Goal: Use online tool/utility: Utilize a website feature to perform a specific function

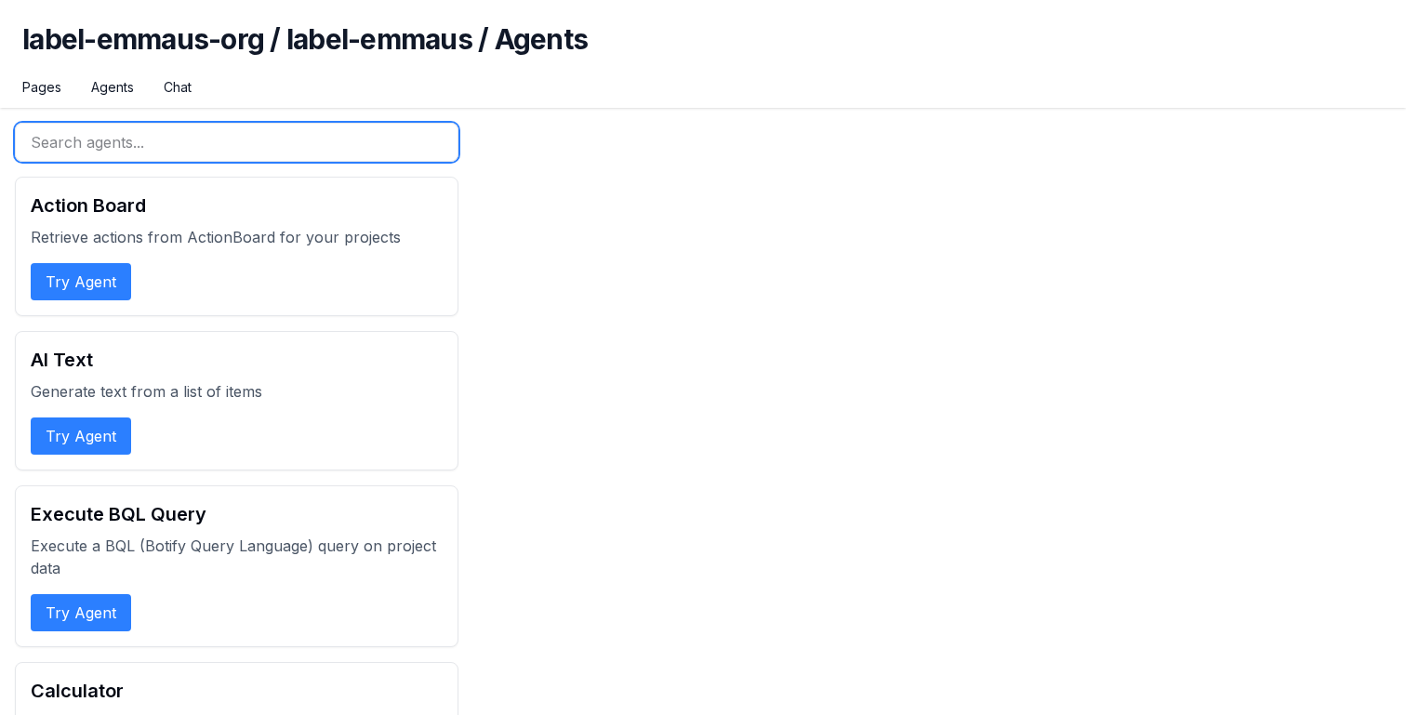
click at [143, 141] on input "text" at bounding box center [237, 142] width 444 height 39
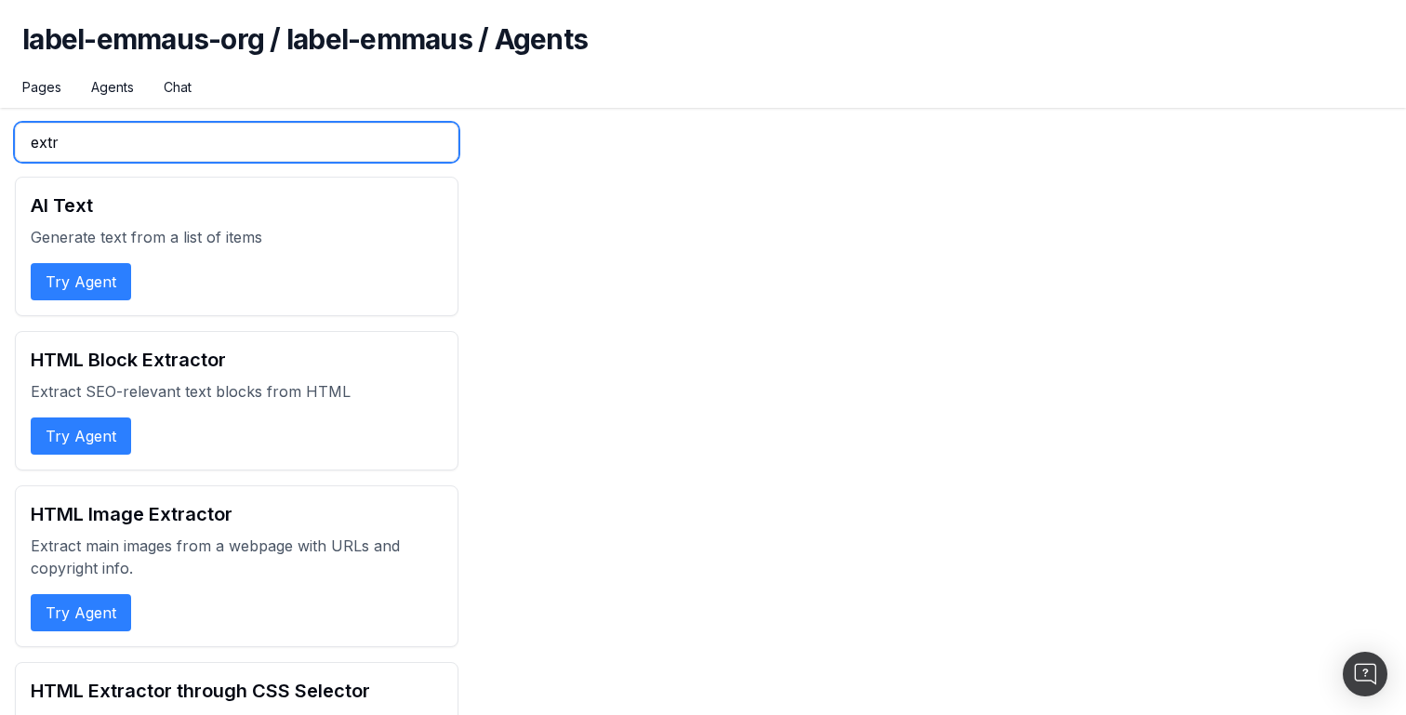
type input "extra"
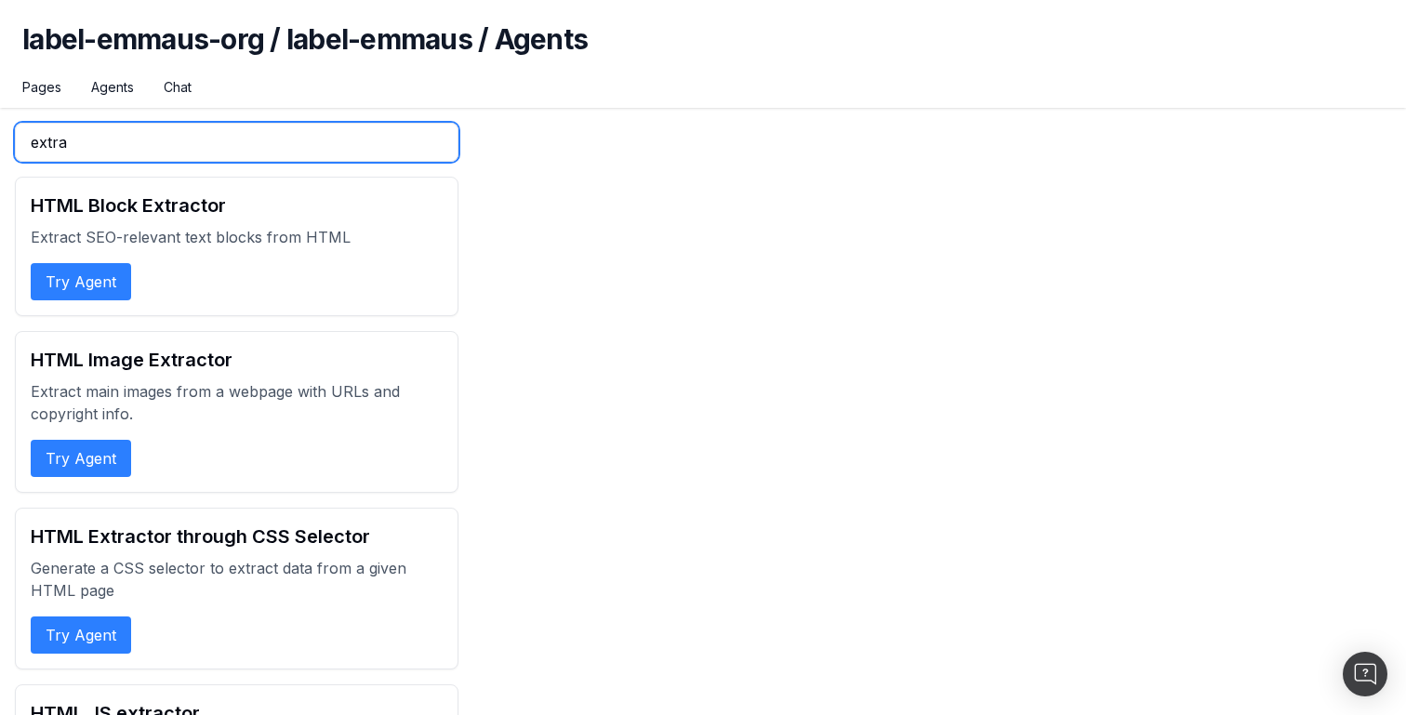
click at [113, 151] on input "extra" at bounding box center [237, 142] width 444 height 39
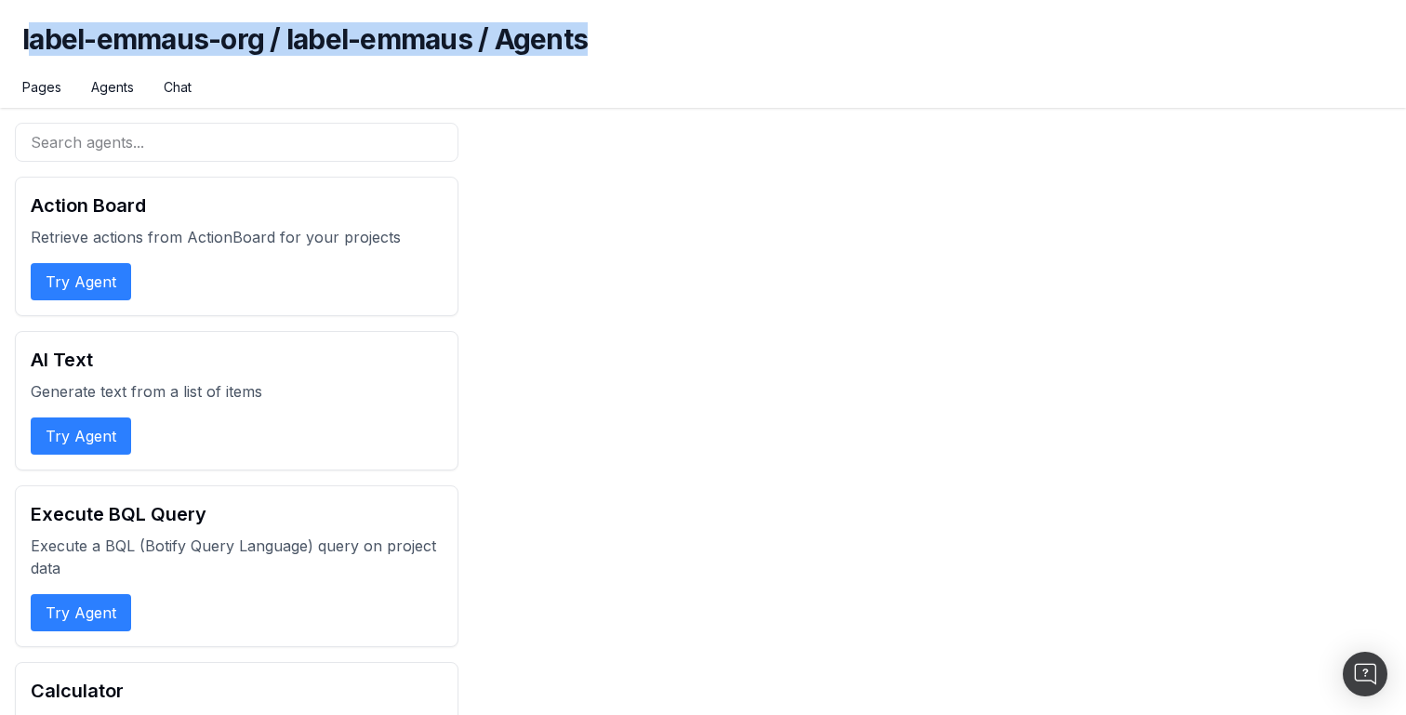
drag, startPoint x: 30, startPoint y: 44, endPoint x: 753, endPoint y: 74, distance: 724.4
click at [753, 74] on h1 "label-emmaus-org / label-emmaus / Agents" at bounding box center [703, 50] width 1362 height 56
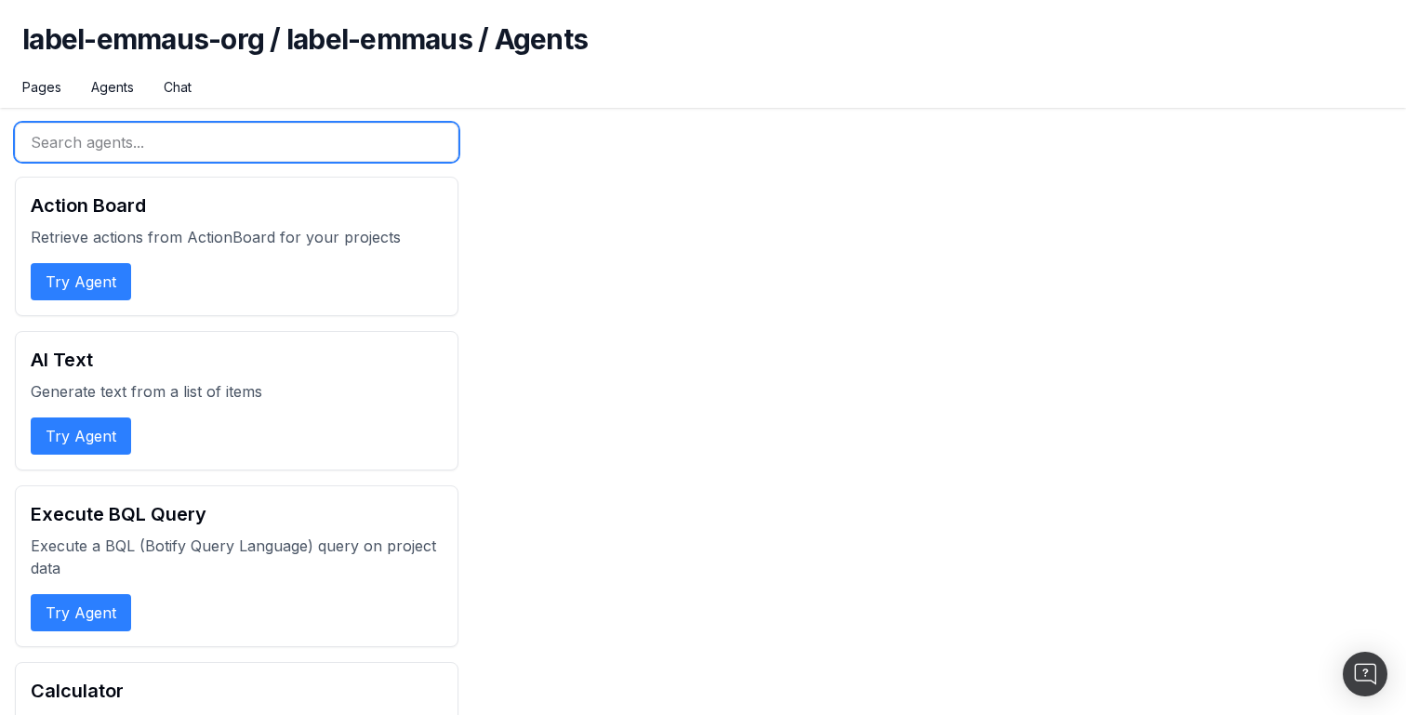
click at [197, 139] on input "text" at bounding box center [237, 142] width 444 height 39
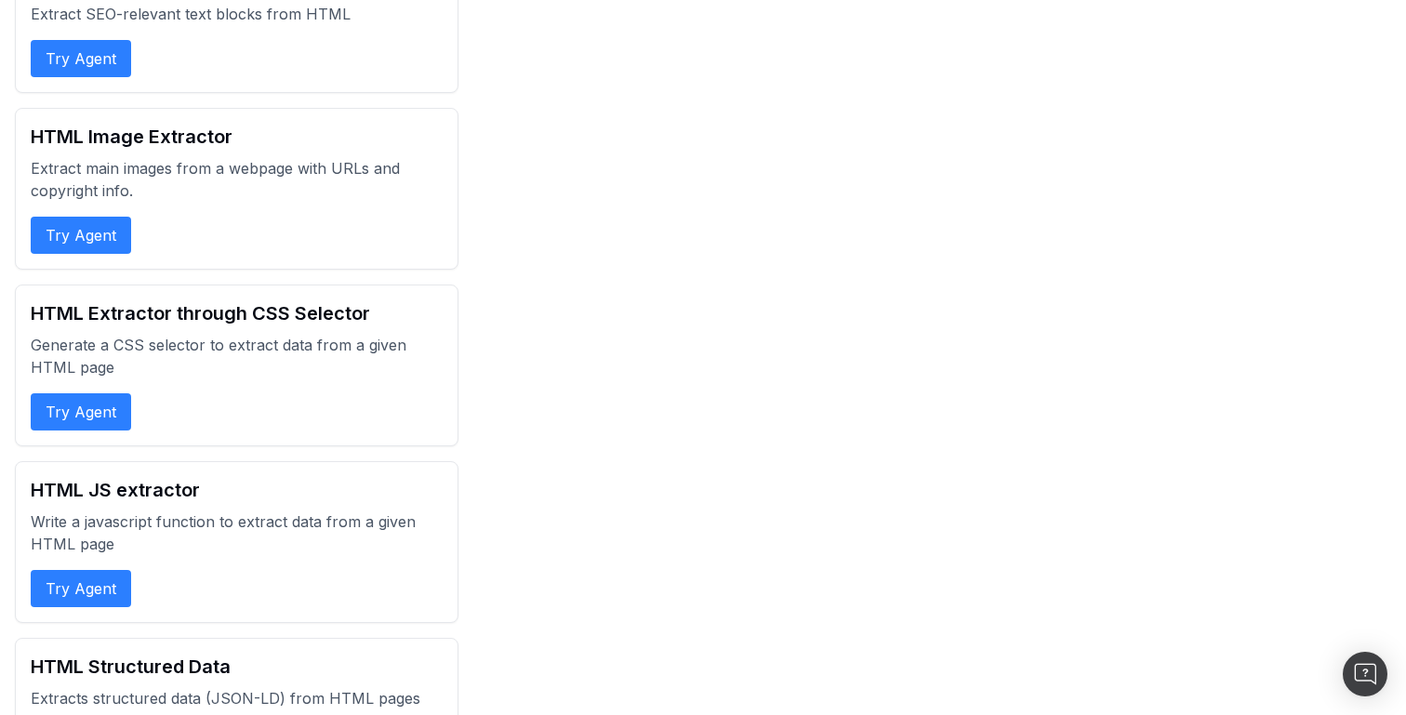
scroll to position [240, 0]
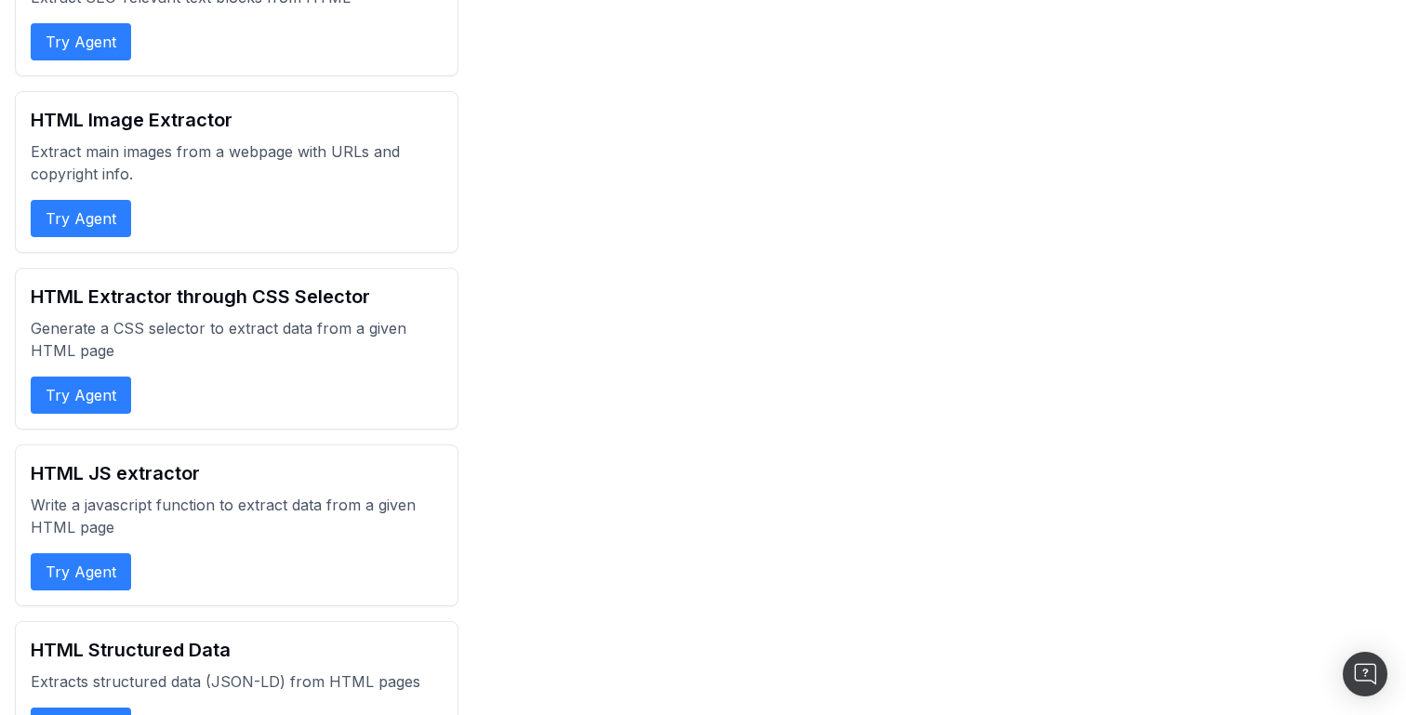
type input "extra"
click at [94, 578] on button "Try Agent" at bounding box center [81, 571] width 100 height 37
select select "1"
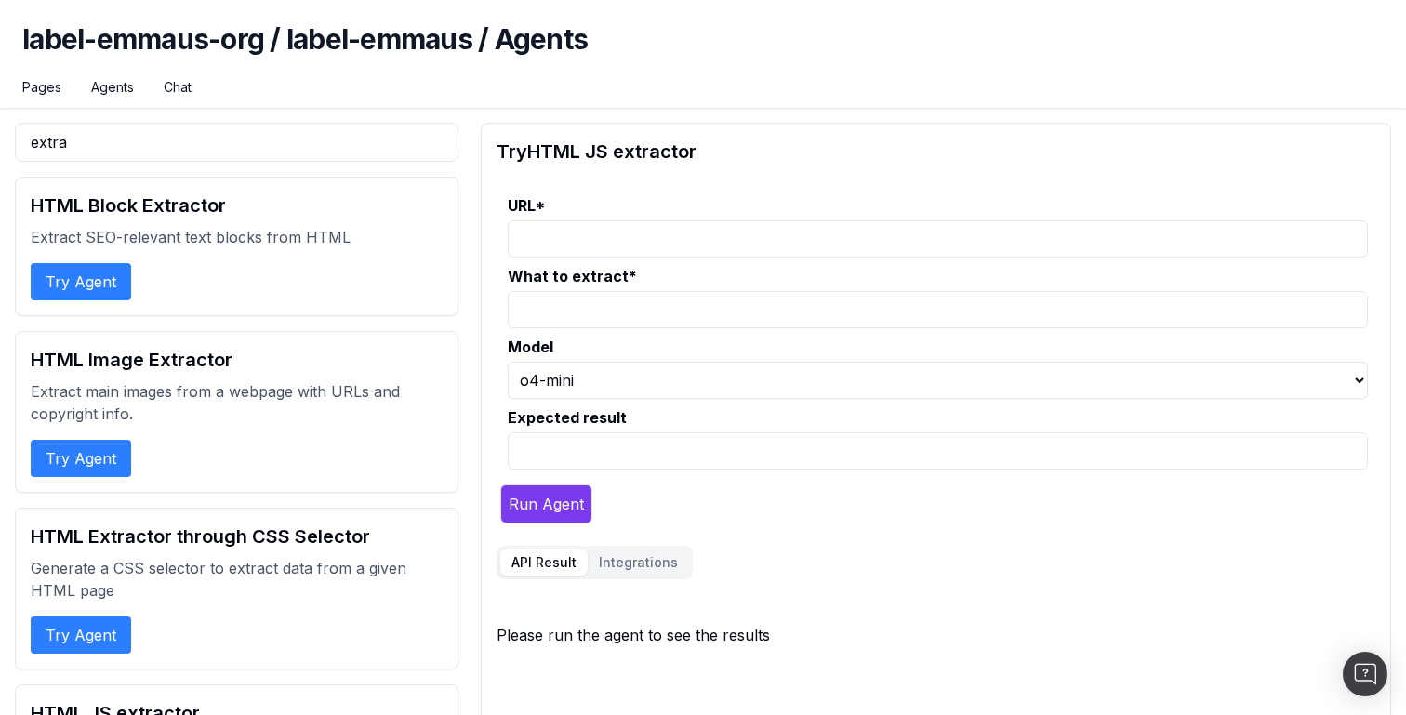
click at [551, 304] on input "What to extract *" at bounding box center [938, 309] width 860 height 37
type input "list first 10 products"
click at [593, 228] on input "URL *" at bounding box center [938, 238] width 860 height 37
paste input "[URL][DOMAIN_NAME]"
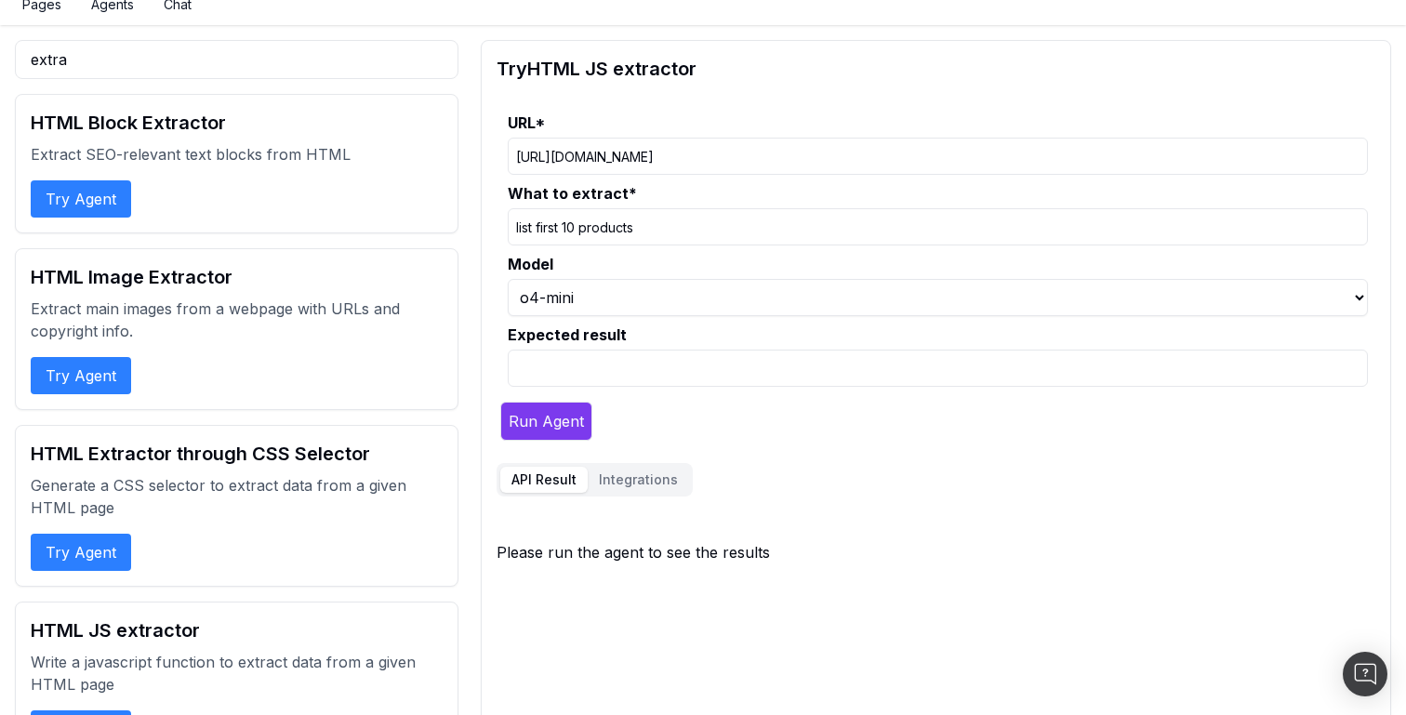
scroll to position [87, 0]
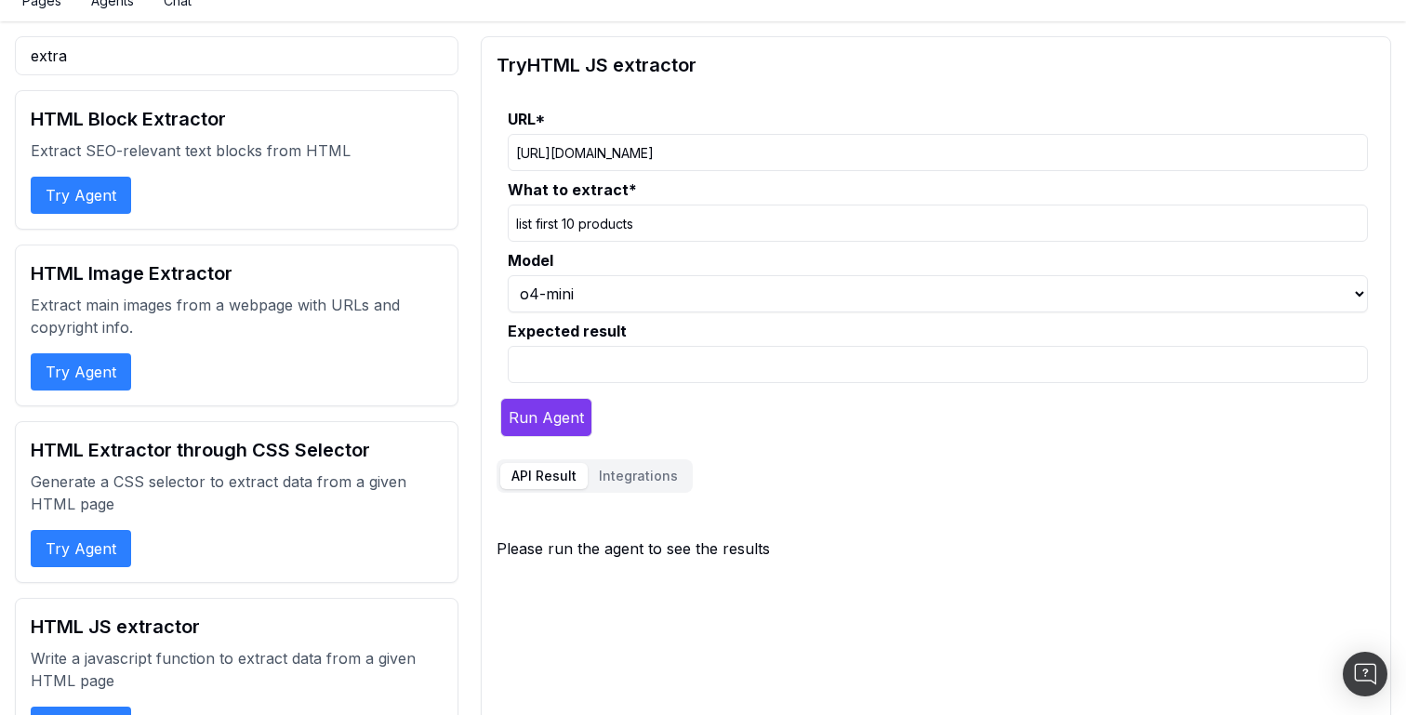
type input "[URL][DOMAIN_NAME]"
click at [644, 304] on select "o3-mini o4-mini" at bounding box center [938, 293] width 860 height 37
click at [508, 275] on select "o3-mini o4-mini" at bounding box center [938, 293] width 860 height 37
click at [562, 414] on button "Run Agent" at bounding box center [546, 417] width 92 height 39
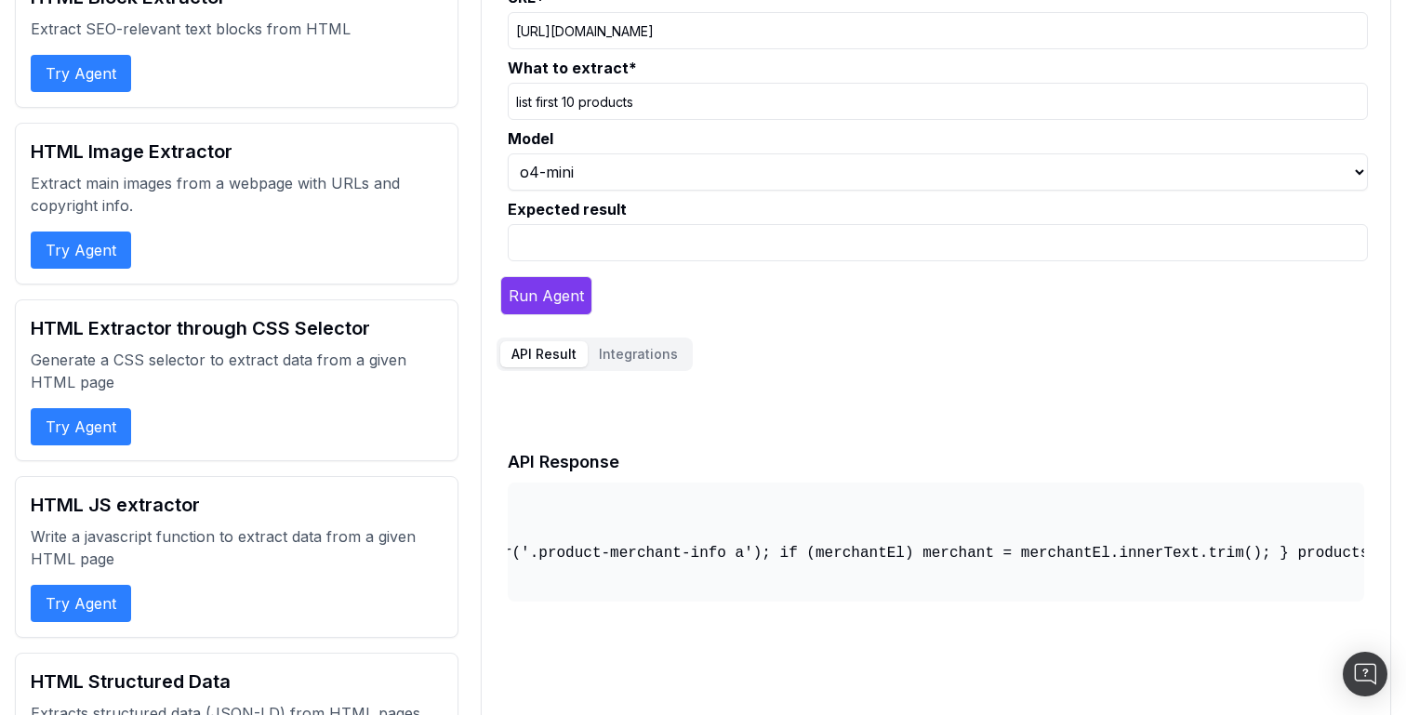
scroll to position [0, 7515]
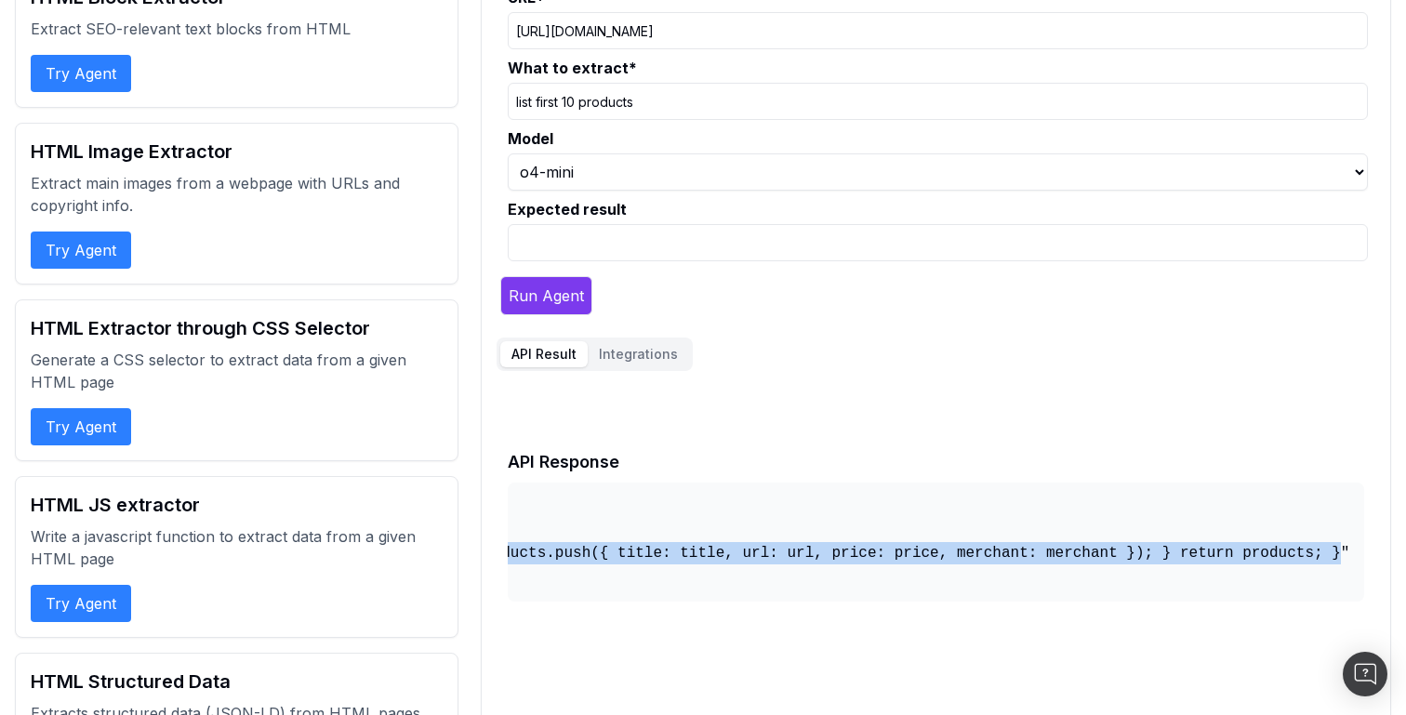
drag, startPoint x: 658, startPoint y: 556, endPoint x: 1340, endPoint y: 553, distance: 681.9
click at [1340, 553] on pre "{ "crawl": "20250914", "function": "function() { var cards = document.querySele…" at bounding box center [936, 542] width 857 height 119
copy pre "function() { var cards = document.querySelectorAll('div.product-card'); var pro…"
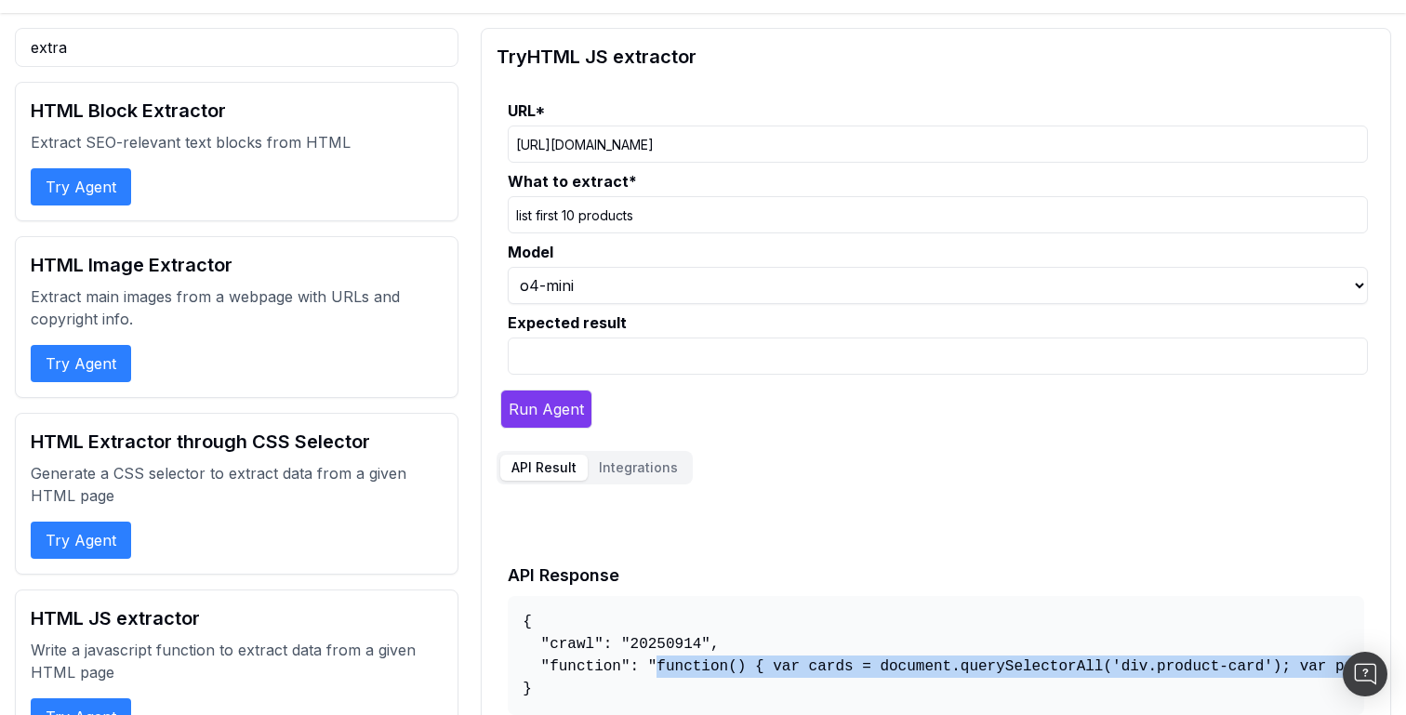
scroll to position [47, 0]
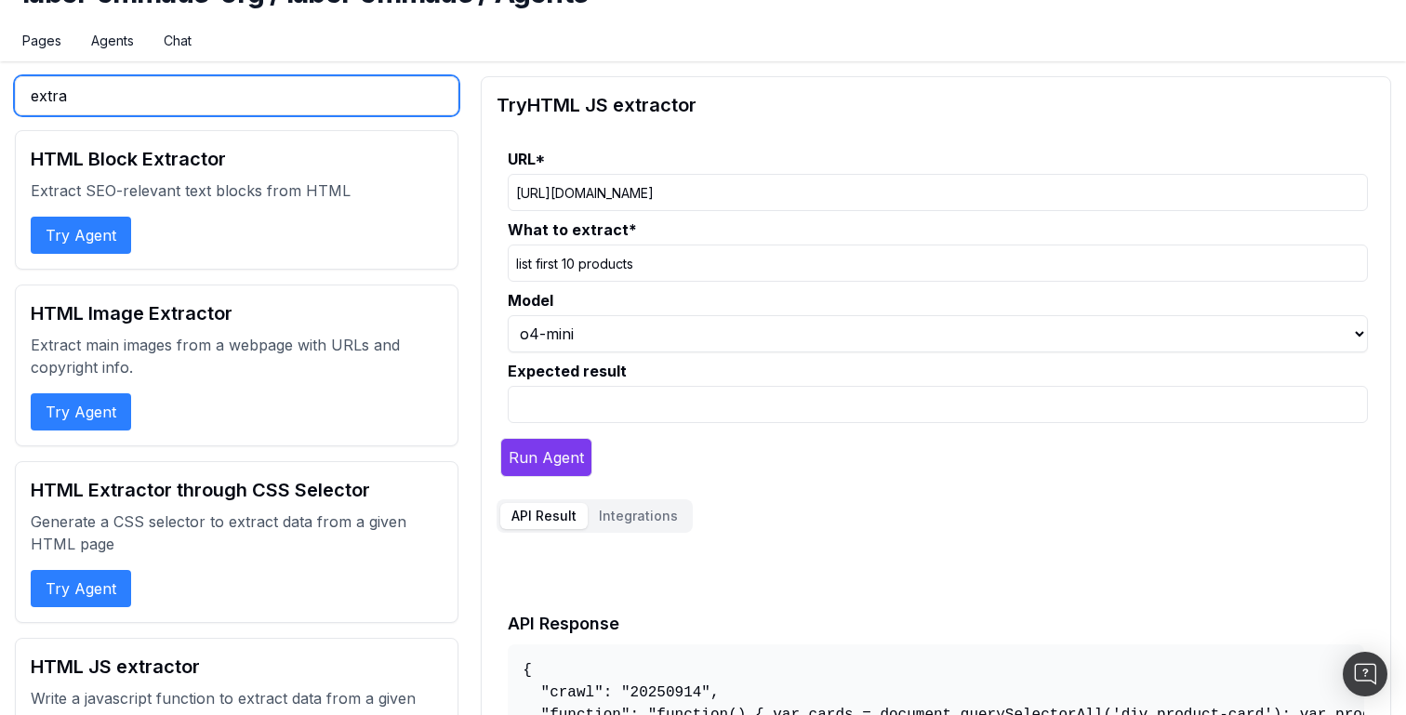
click at [120, 103] on input "extra" at bounding box center [237, 95] width 444 height 39
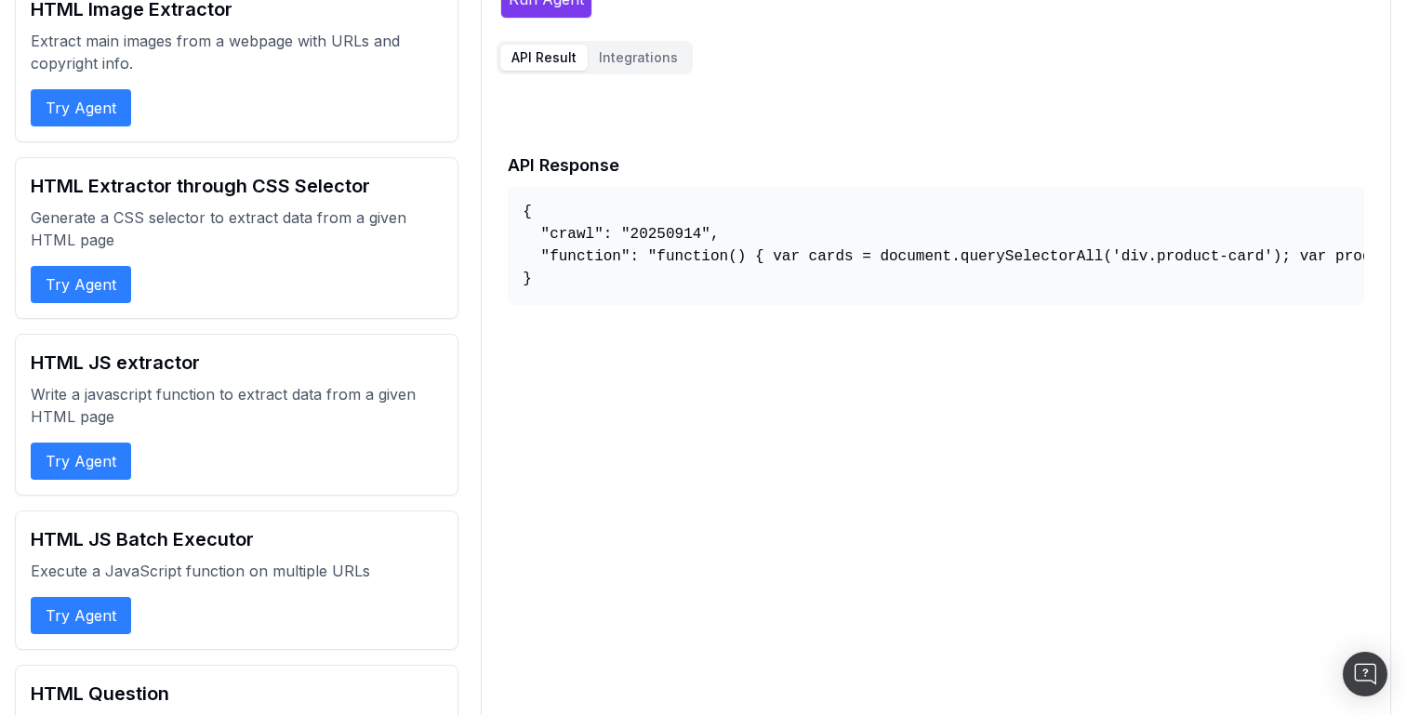
scroll to position [565, 0]
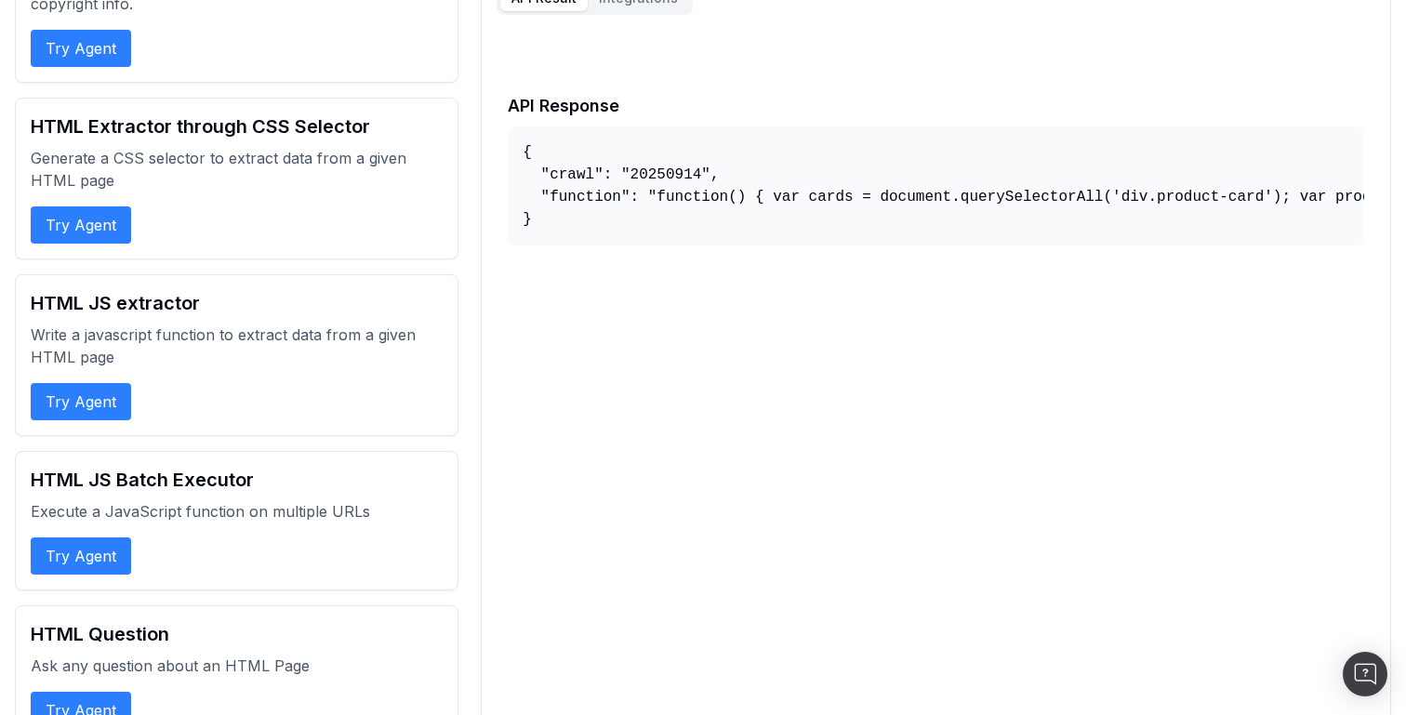
type input "html"
click at [92, 560] on button "Try Agent" at bounding box center [81, 556] width 100 height 37
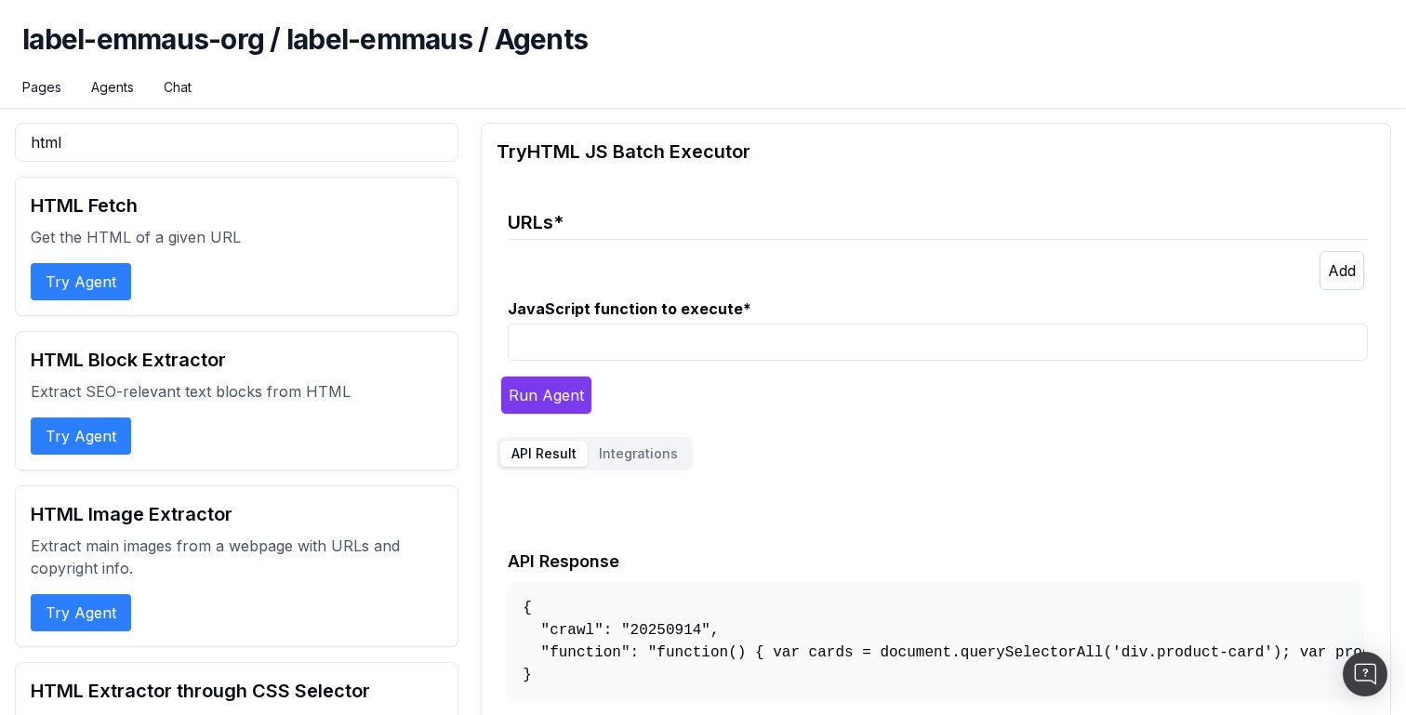
click at [585, 340] on input "JavaScript function to execute *" at bounding box center [938, 342] width 860 height 37
paste input "function() { var cards = document.querySelectorAll('div.product-card'); var pro…"
type input "function() { var cards = document.querySelectorAll('div.product-card'); var pro…"
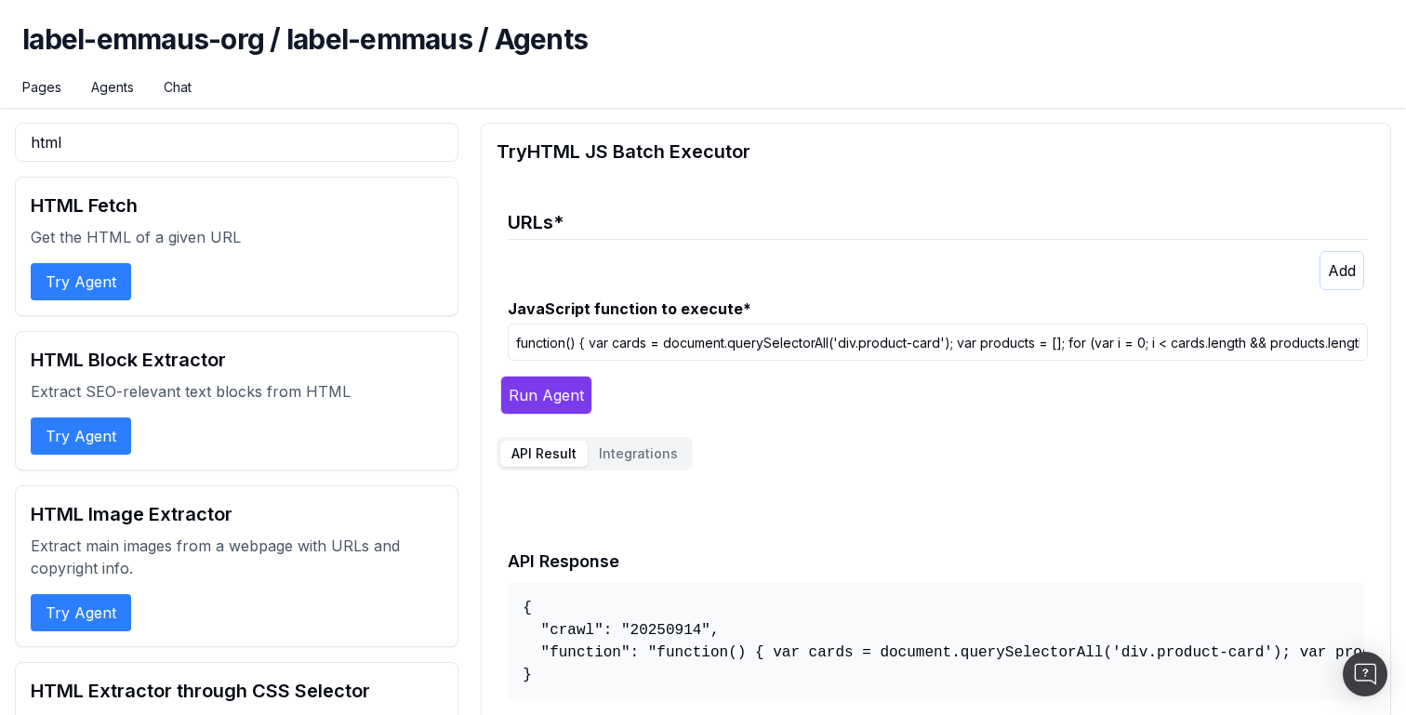
click at [1337, 265] on icon "button" at bounding box center [1342, 270] width 28 height 19
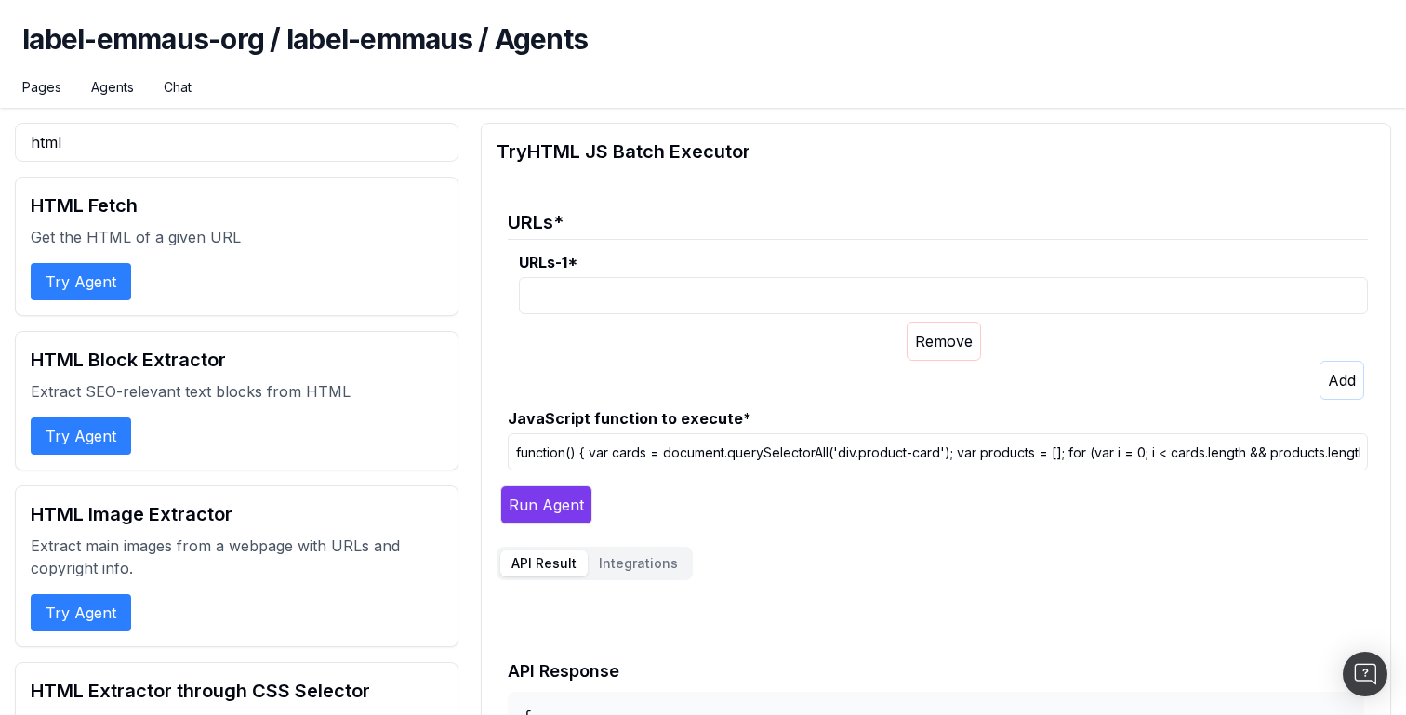
click at [590, 284] on input "URLs-1 *" at bounding box center [943, 295] width 849 height 37
paste input "[URL][DOMAIN_NAME]"
type input "[URL][DOMAIN_NAME]"
click at [558, 499] on button "Run Agent" at bounding box center [546, 505] width 92 height 39
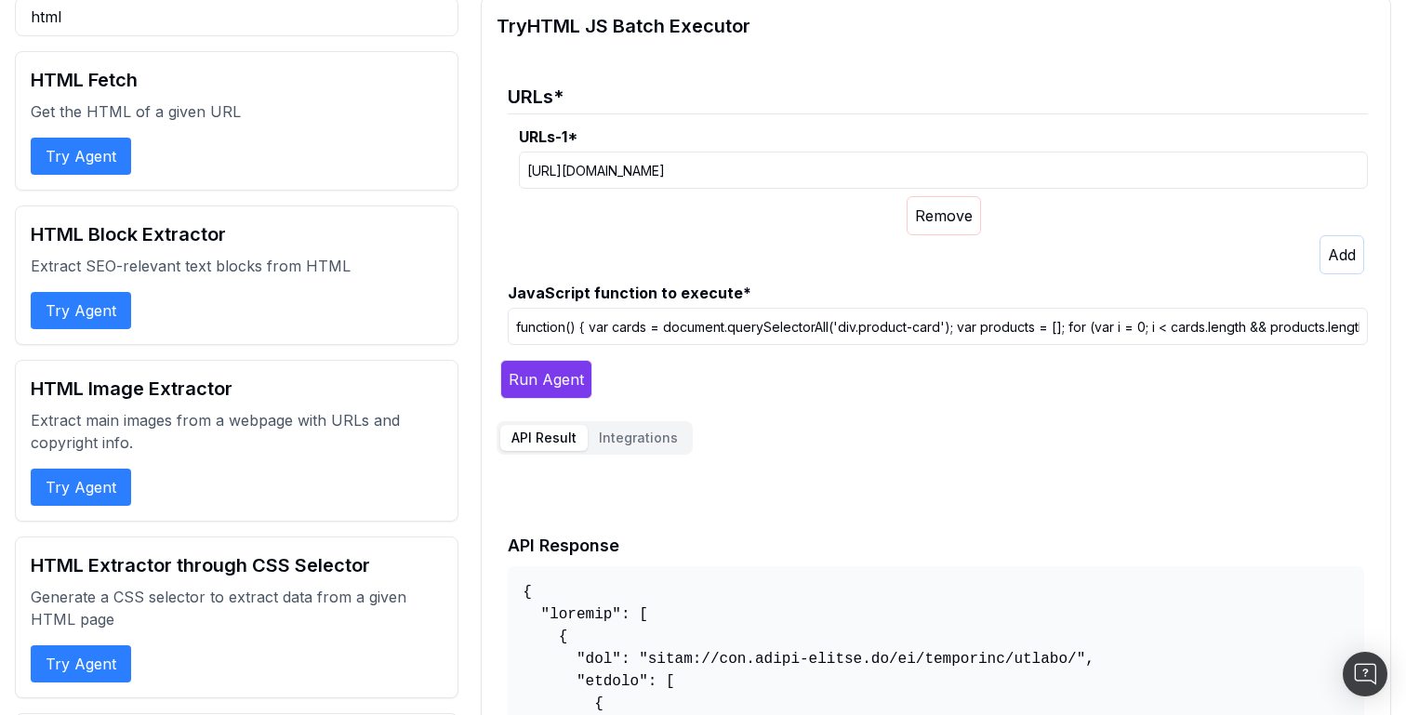
scroll to position [125, 0]
click at [1330, 251] on icon "button" at bounding box center [1342, 256] width 28 height 19
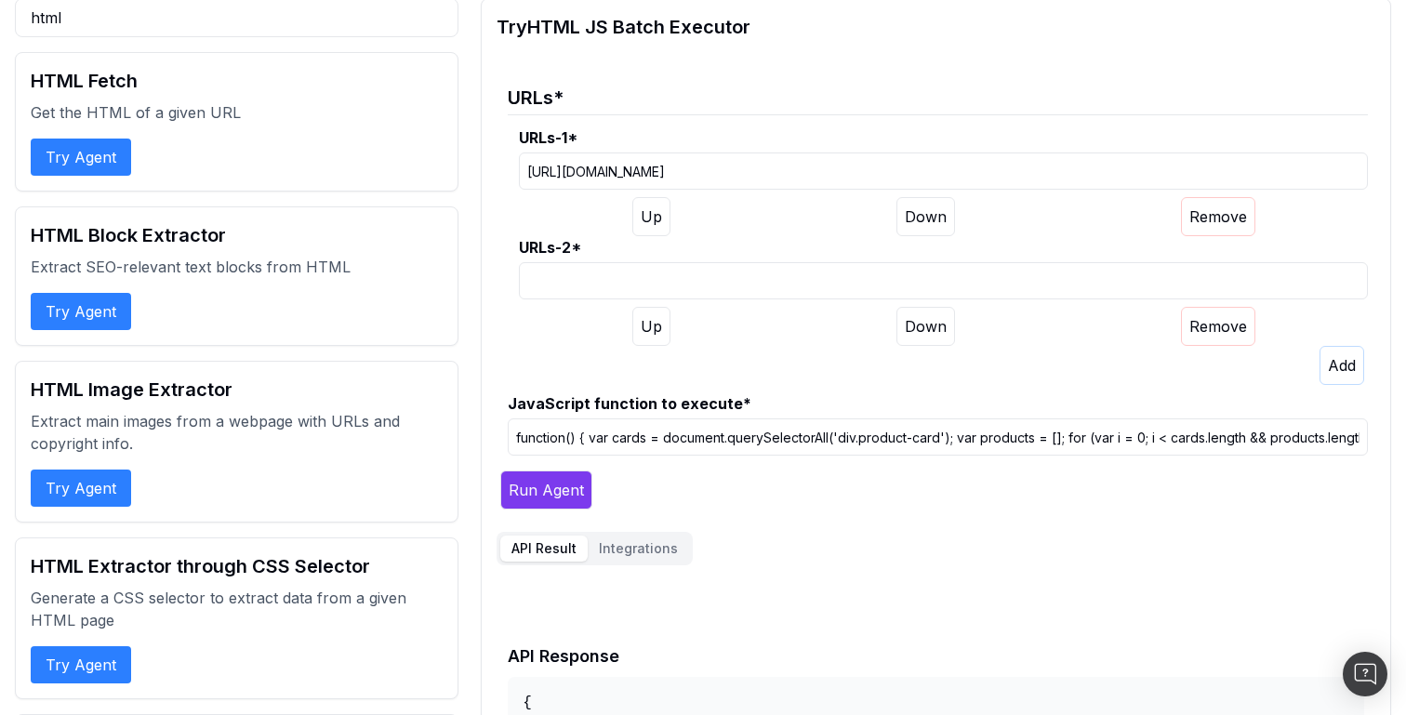
click at [628, 287] on input "URLs-2 *" at bounding box center [943, 280] width 849 height 37
paste input "[URL][DOMAIN_NAME]"
type input "[URL][DOMAIN_NAME]"
click at [546, 500] on button "Run Agent" at bounding box center [546, 490] width 92 height 39
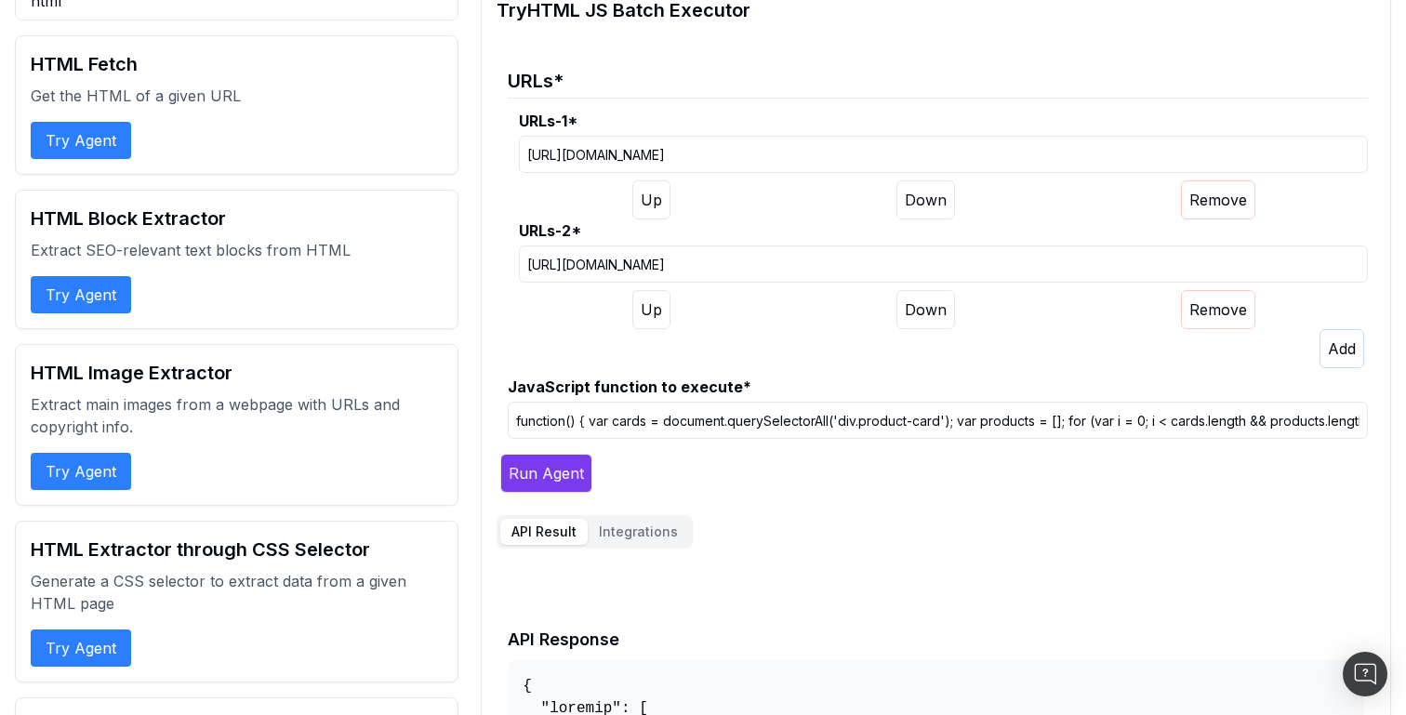
scroll to position [0, 0]
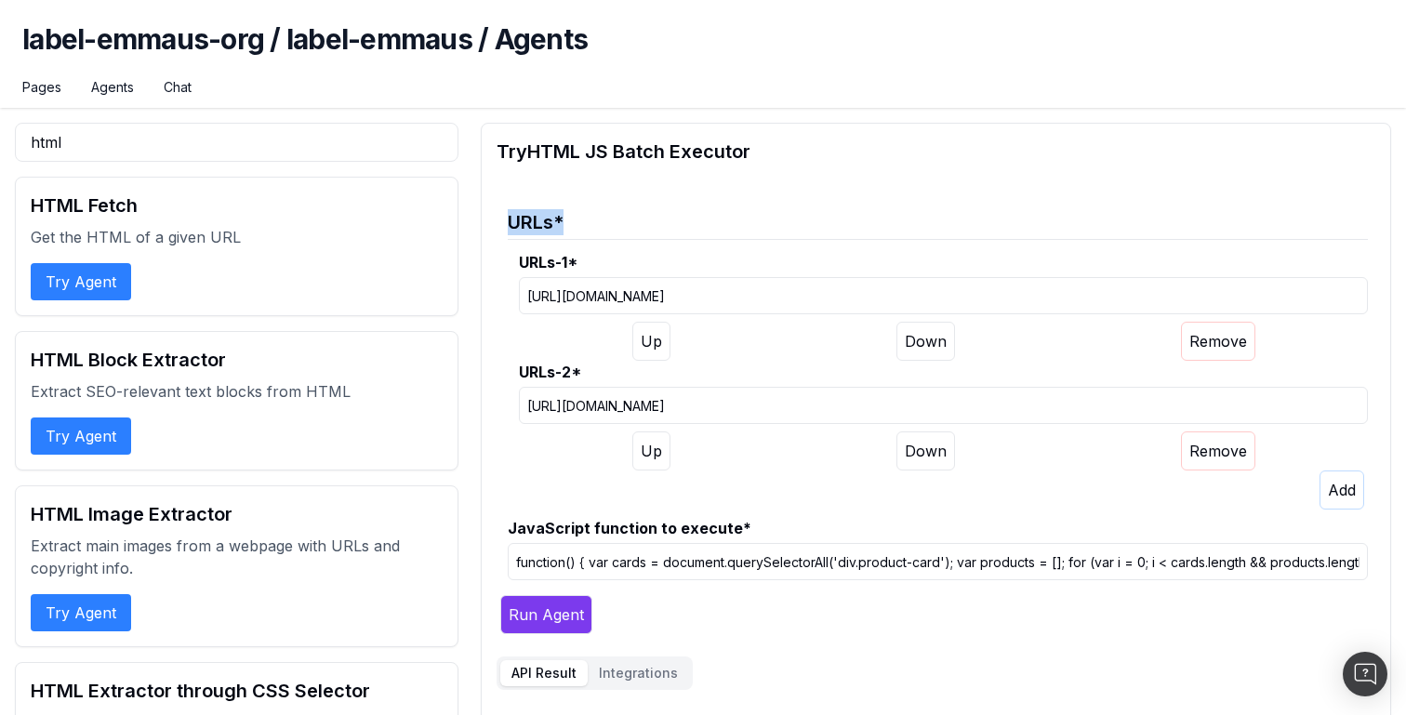
drag, startPoint x: 502, startPoint y: 220, endPoint x: 633, endPoint y: 221, distance: 130.2
click at [633, 221] on fieldset "URLs * URLs-1 * [URL][DOMAIN_NAME] URLs-2 * [URL][DOMAIN_NAME] JavaScript funct…" at bounding box center [933, 390] width 872 height 393
click at [633, 221] on legend "URLs *" at bounding box center [938, 217] width 860 height 46
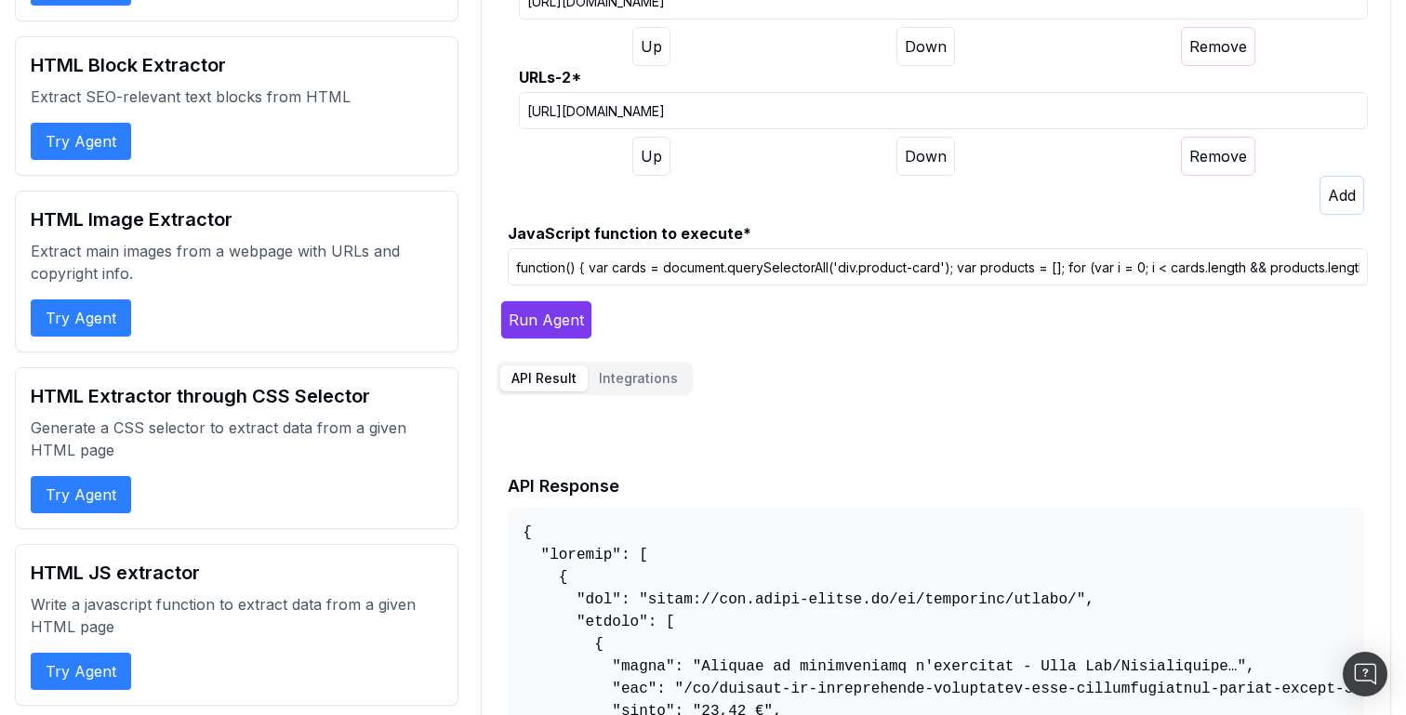
scroll to position [301, 0]
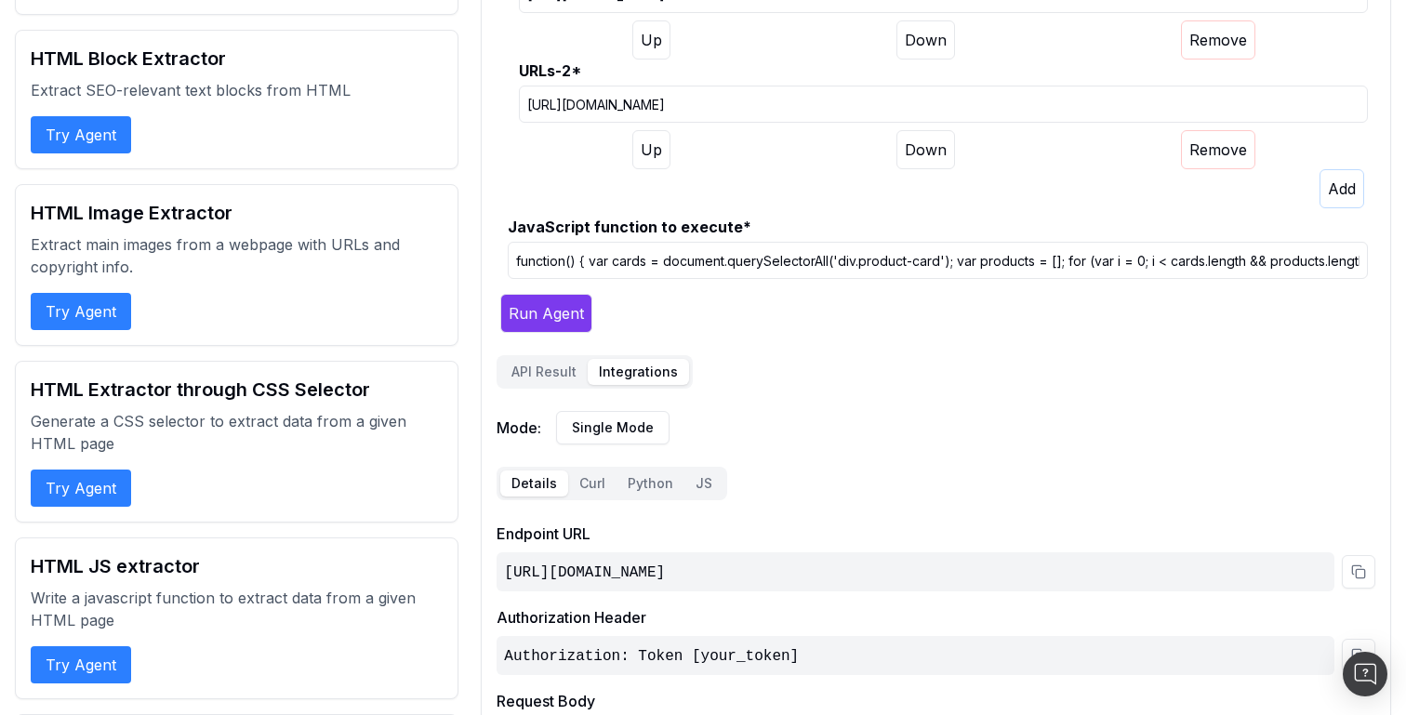
click at [634, 360] on button "Integrations" at bounding box center [638, 372] width 101 height 26
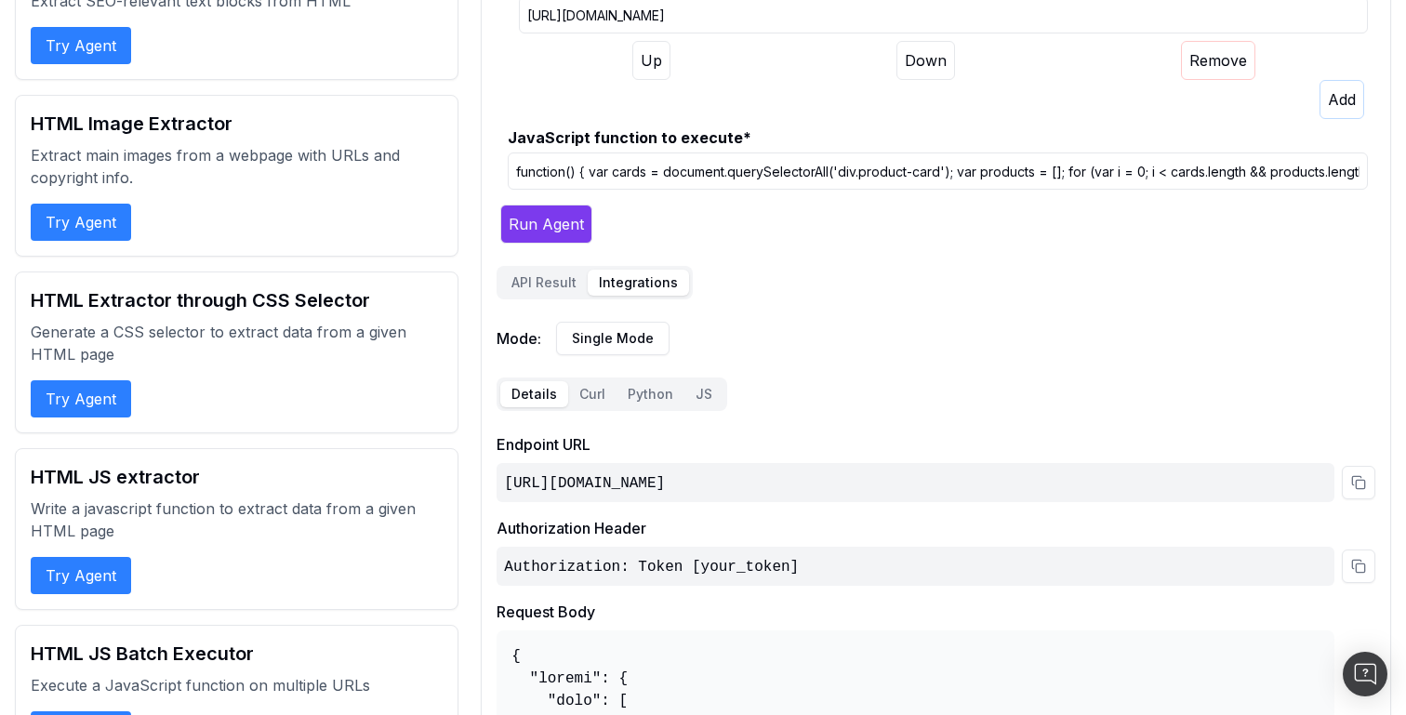
scroll to position [393, 0]
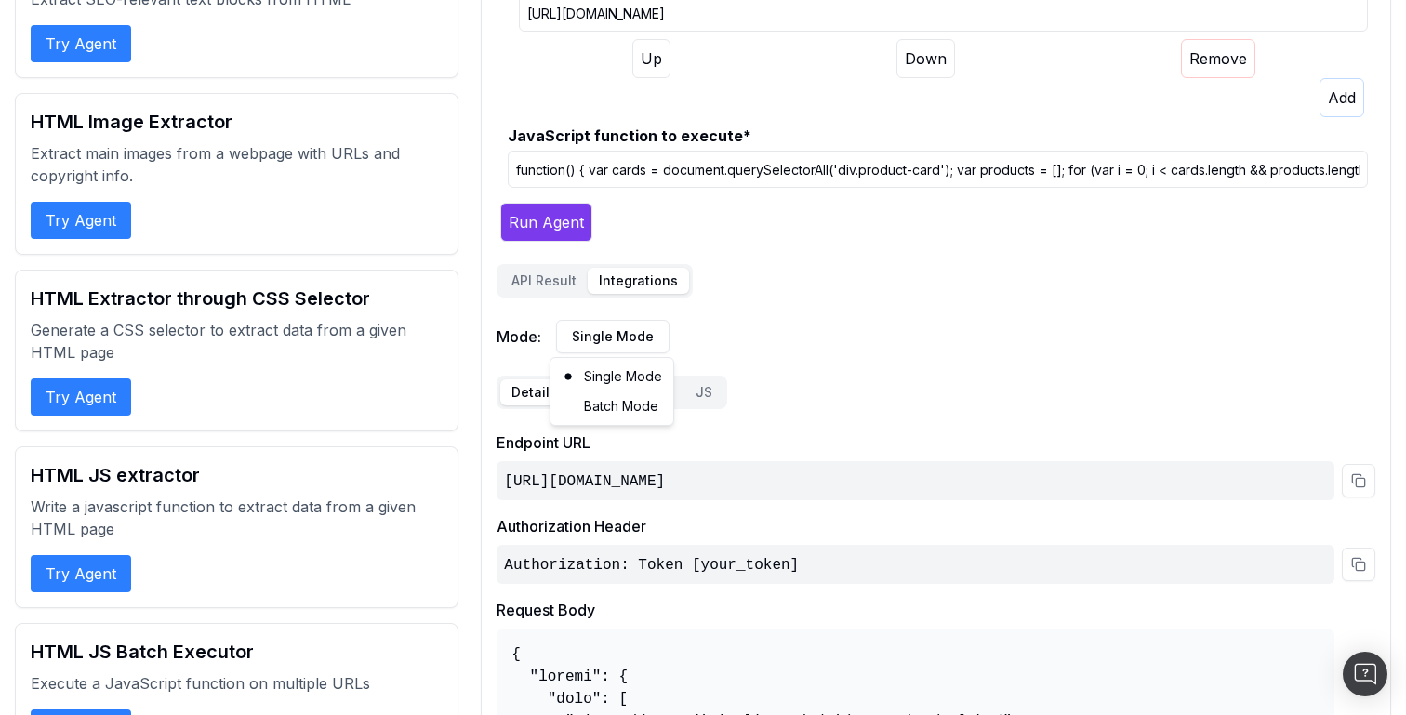
click at [616, 405] on div "Batch Mode" at bounding box center [611, 407] width 115 height 30
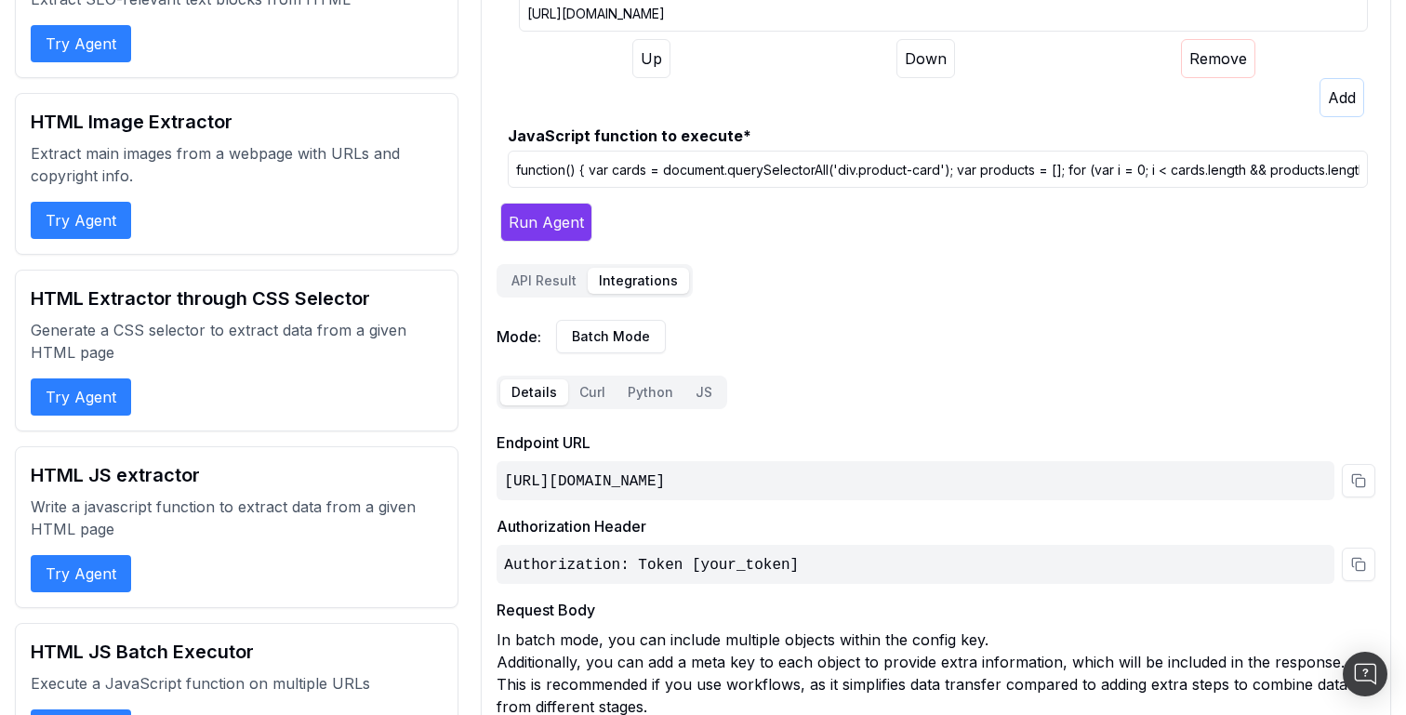
drag, startPoint x: 885, startPoint y: 502, endPoint x: 506, endPoint y: 481, distance: 379.2
click at [506, 481] on div "[URL][DOMAIN_NAME]" at bounding box center [916, 480] width 838 height 39
